Goal: Information Seeking & Learning: Learn about a topic

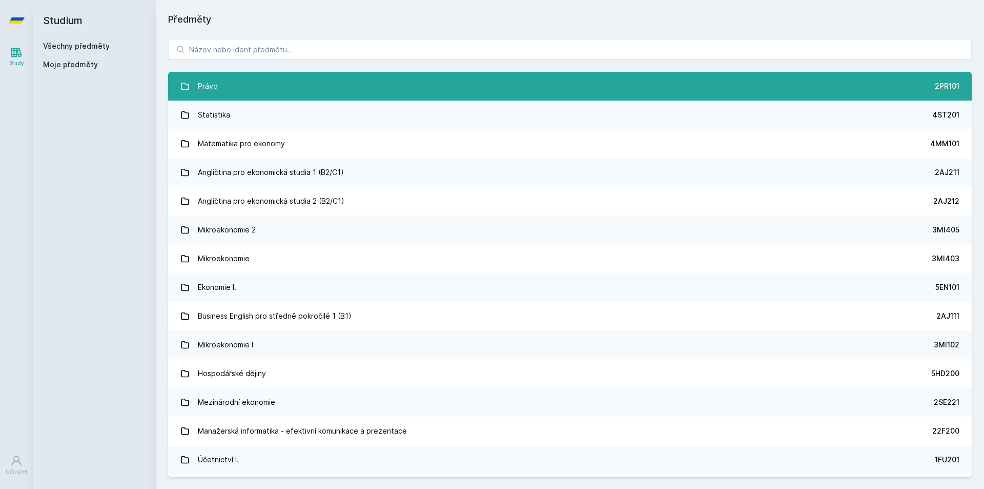
click at [827, 88] on link "Právo 2PR101" at bounding box center [570, 86] width 804 height 29
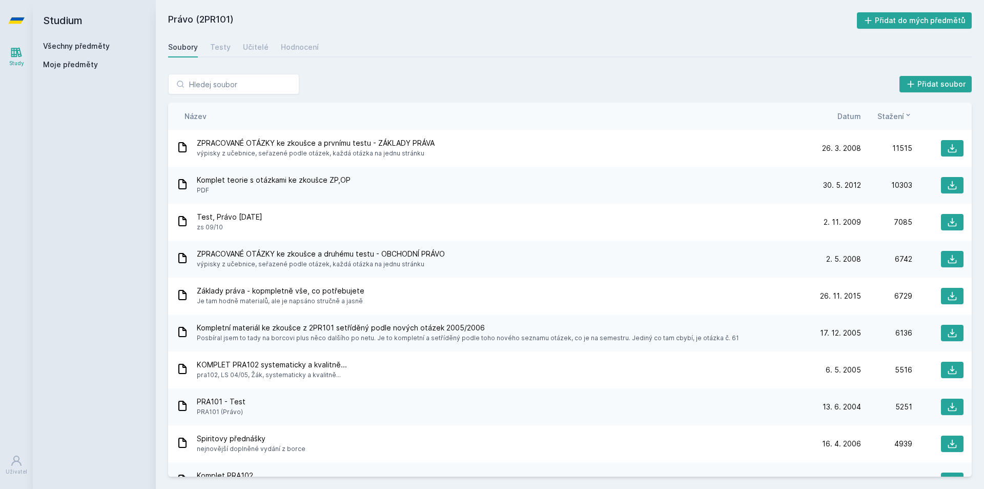
click at [856, 118] on span "Datum" at bounding box center [850, 116] width 24 height 11
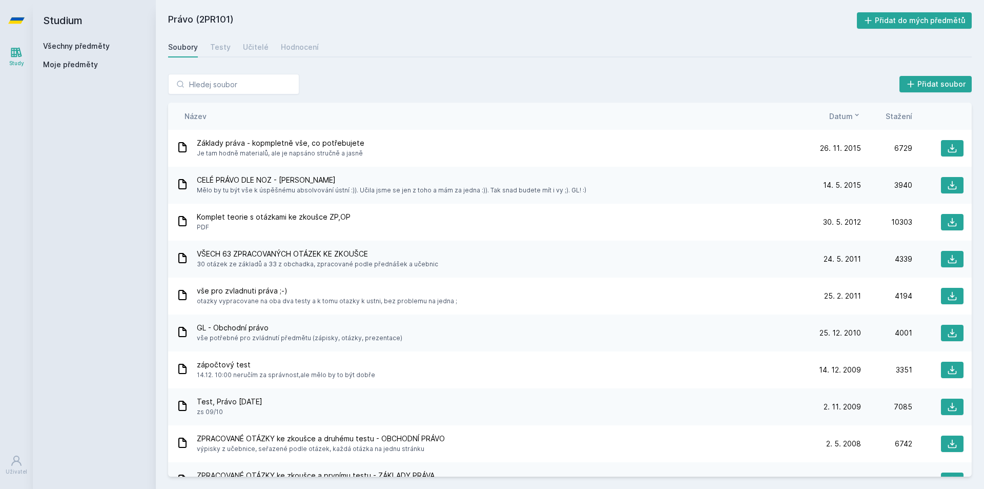
drag, startPoint x: 981, startPoint y: 184, endPoint x: 980, endPoint y: 174, distance: 10.3
click at [980, 174] on div "Přidat soubor Řazení: Název Datum Stažení Název Datum Stažení Základy práva - k…" at bounding box center [570, 275] width 828 height 427
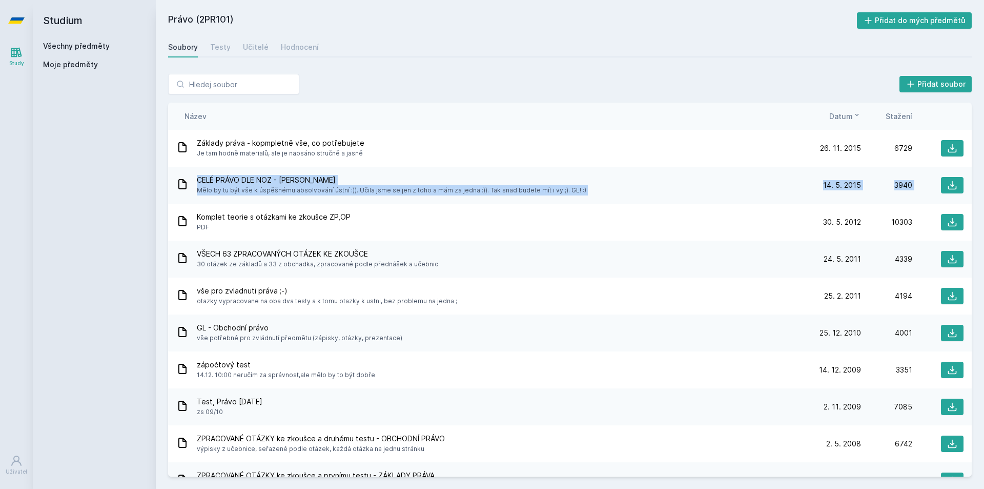
drag, startPoint x: 977, startPoint y: 175, endPoint x: 977, endPoint y: 163, distance: 12.3
click at [977, 163] on div "Přidat soubor Řazení: Název Datum Stažení Název Datum Stažení Základy práva - k…" at bounding box center [570, 275] width 828 height 427
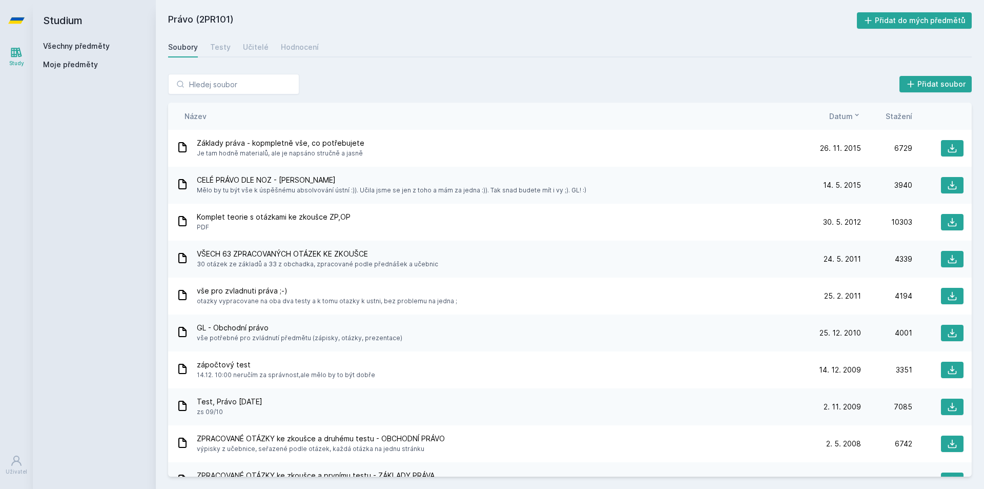
click at [341, 98] on div "Přidat soubor Řazení: Název Datum Stažení Název Datum Stažení Základy práva - k…" at bounding box center [570, 275] width 804 height 402
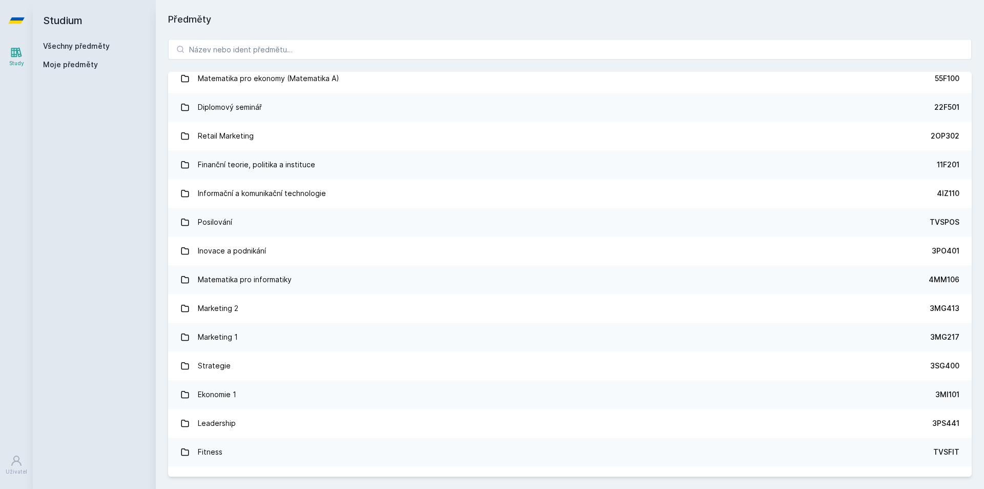
scroll to position [657, 0]
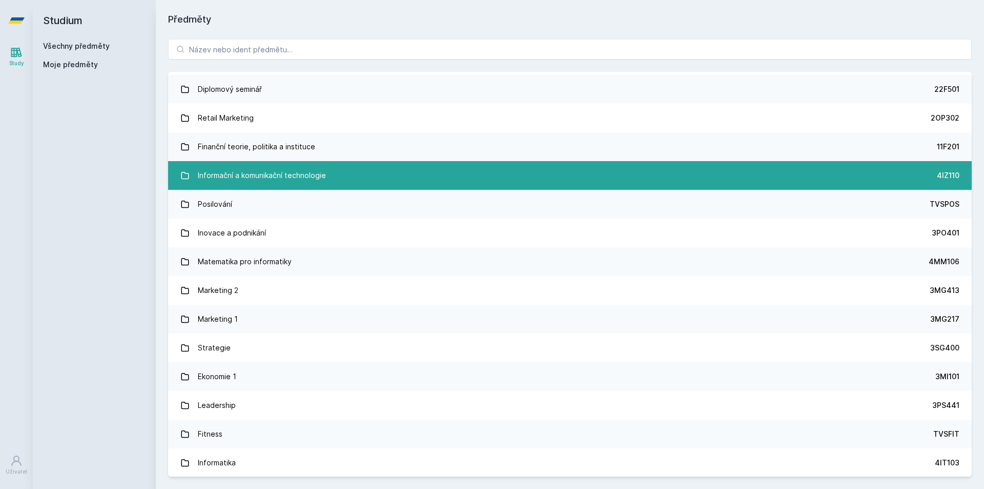
click at [882, 179] on link "Informační a komunikační technologie 4IZ110" at bounding box center [570, 175] width 804 height 29
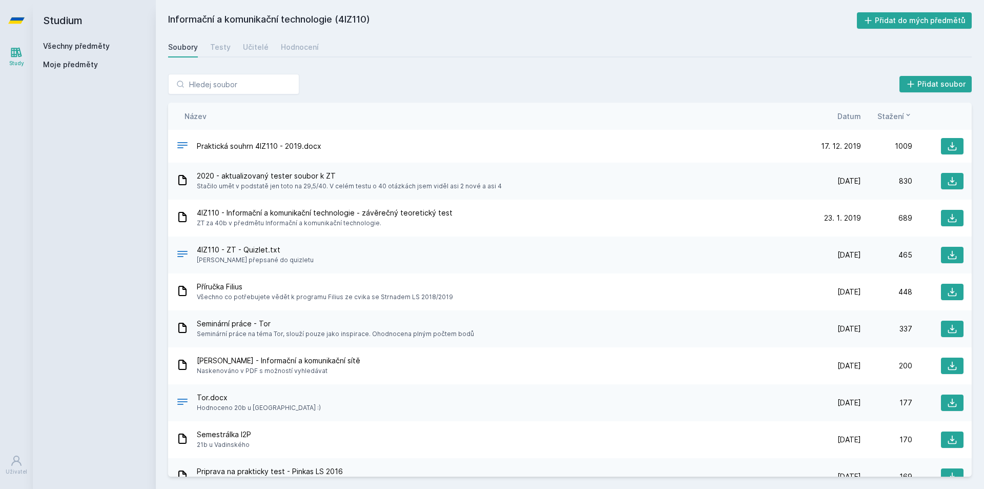
click at [846, 119] on span "Datum" at bounding box center [850, 116] width 24 height 11
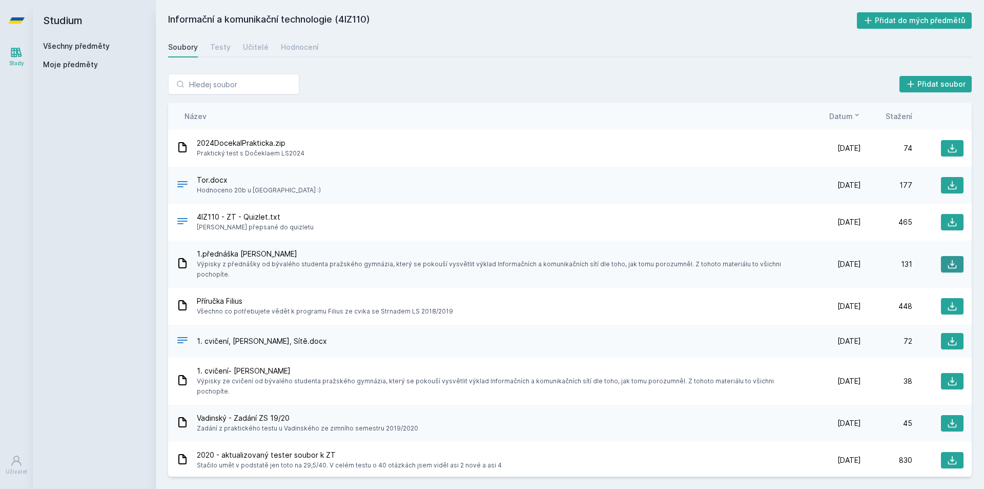
click at [947, 259] on icon at bounding box center [952, 264] width 10 height 10
click at [245, 86] on input "search" at bounding box center [233, 84] width 131 height 21
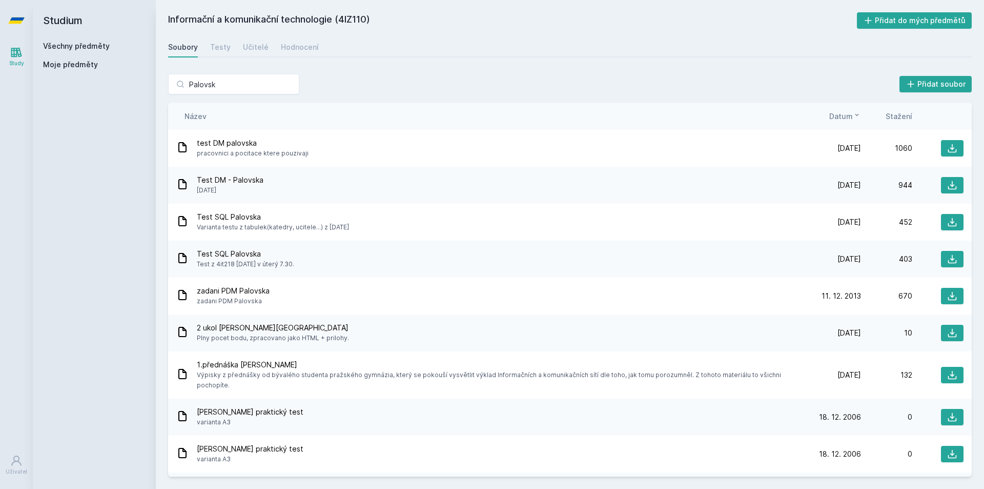
click at [846, 125] on div "Název Datum Stažení" at bounding box center [570, 116] width 804 height 27
click at [845, 119] on span "Datum" at bounding box center [841, 116] width 24 height 11
click at [842, 118] on span "Datum" at bounding box center [841, 116] width 24 height 11
click at [843, 118] on span "Datum" at bounding box center [841, 116] width 24 height 11
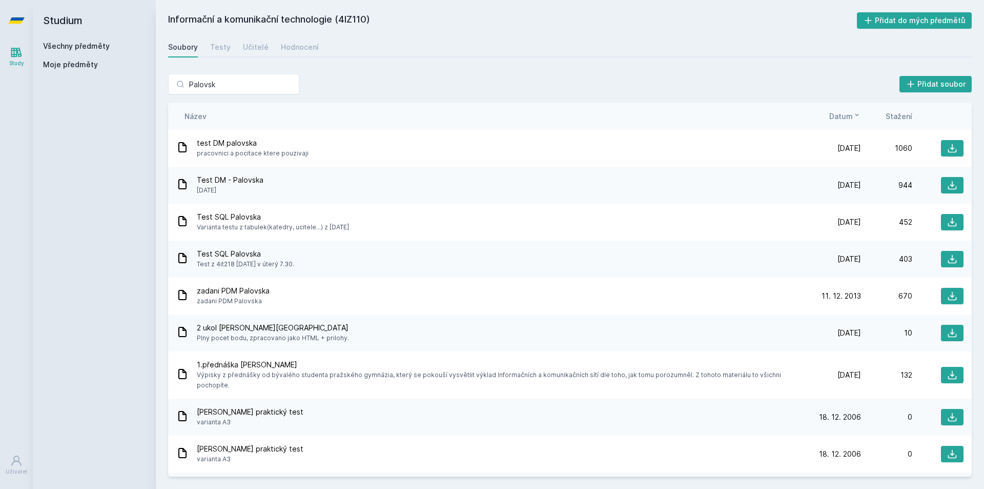
click at [843, 118] on span "Datum" at bounding box center [841, 116] width 24 height 11
drag, startPoint x: 242, startPoint y: 88, endPoint x: 150, endPoint y: 89, distance: 92.8
click at [150, 89] on div "Studium Všechny předměty Moje předměty Informační a komunikační technologie (4I…" at bounding box center [508, 244] width 951 height 489
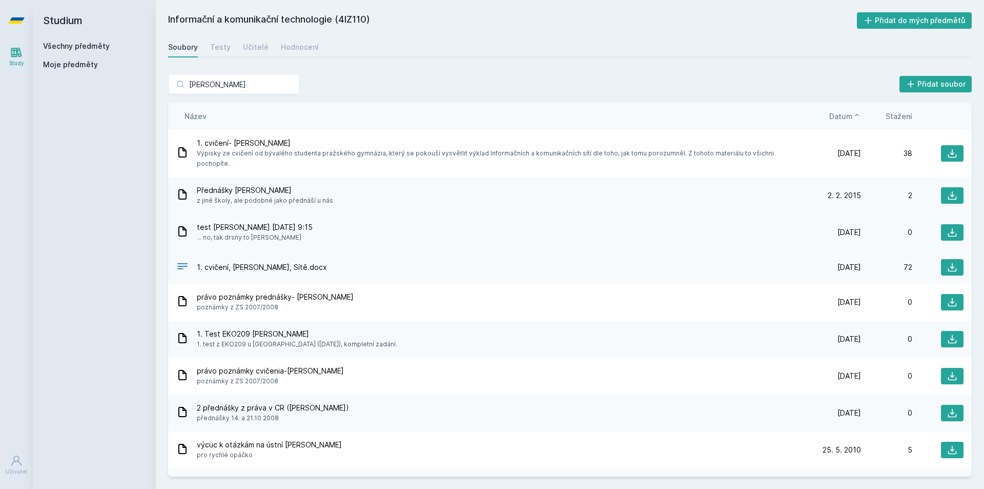
click at [773, 222] on div "test [PERSON_NAME] [DATE] 9:15 ... no, tak drsny to [PERSON_NAME]" at bounding box center [493, 232] width 634 height 21
click at [842, 121] on span "Datum" at bounding box center [841, 116] width 24 height 11
click at [842, 119] on span "Datum" at bounding box center [841, 116] width 24 height 11
click at [843, 109] on div "Název Datum Stažení" at bounding box center [570, 116] width 804 height 27
click at [844, 115] on span "Datum" at bounding box center [841, 116] width 24 height 11
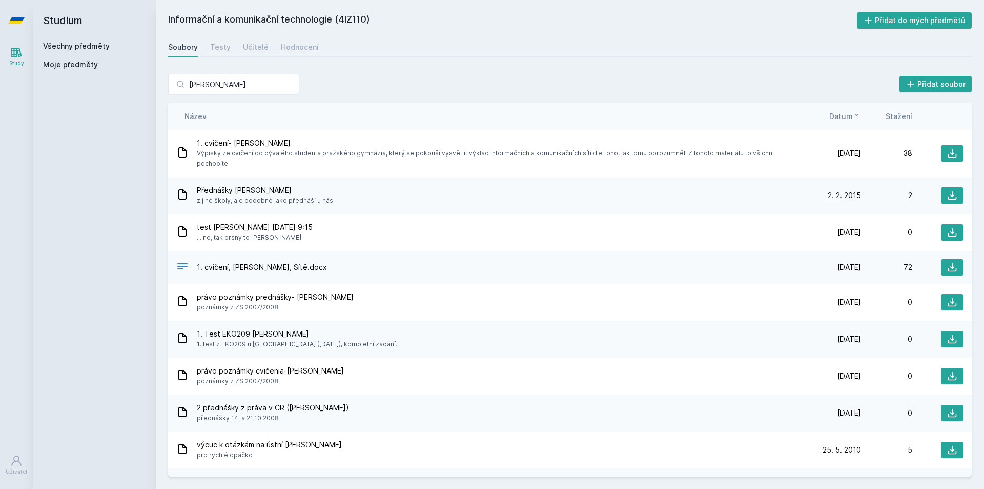
click at [860, 116] on icon at bounding box center [857, 115] width 8 height 8
click at [854, 116] on icon at bounding box center [857, 115] width 8 height 8
click at [947, 149] on icon at bounding box center [952, 153] width 10 height 10
drag, startPoint x: 219, startPoint y: 89, endPoint x: 146, endPoint y: 88, distance: 73.8
click at [146, 88] on div "Studium Všechny předměty Moje předměty Informační a komunikační technologie (4I…" at bounding box center [508, 244] width 951 height 489
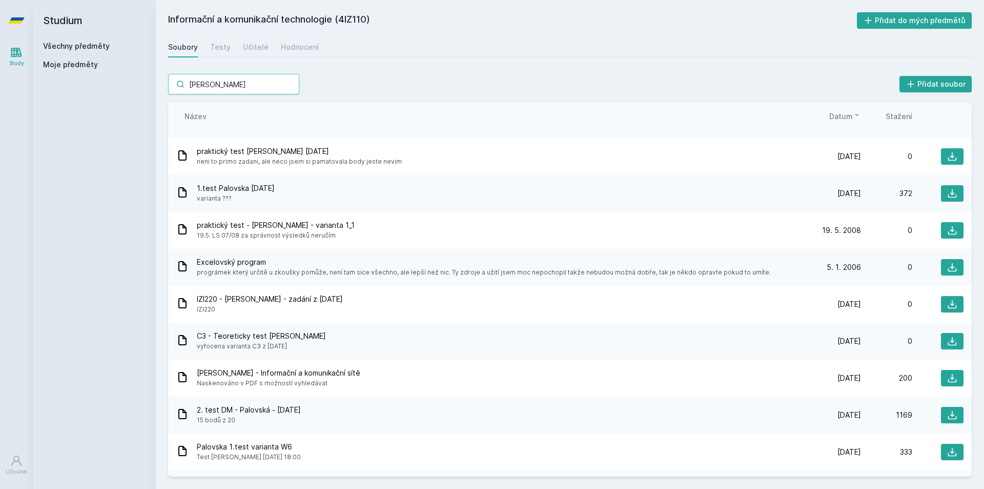
scroll to position [744, 0]
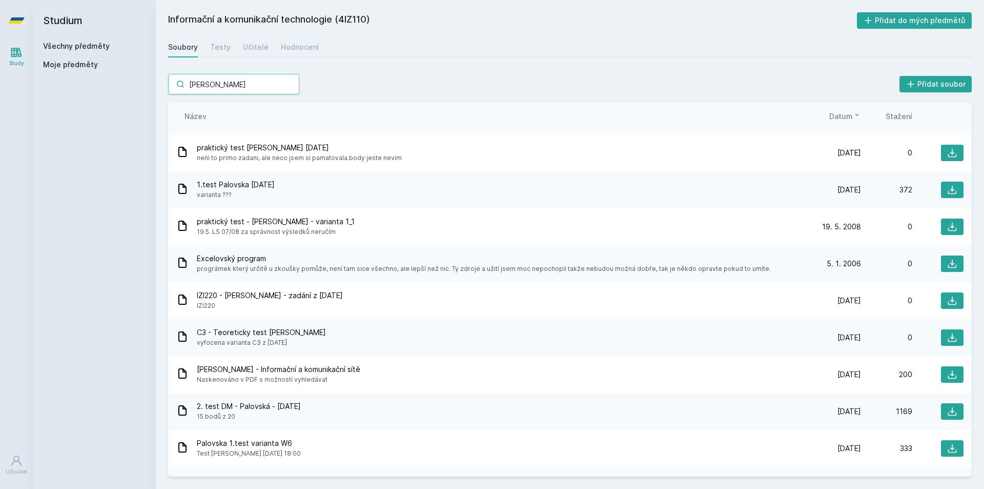
type input "[PERSON_NAME]"
click at [399, 101] on div "[PERSON_NAME] Přidat soubor Řazení: Název Datum Stažení Název Datum Stažení 1.p…" at bounding box center [570, 275] width 804 height 402
